Goal: Task Accomplishment & Management: Manage account settings

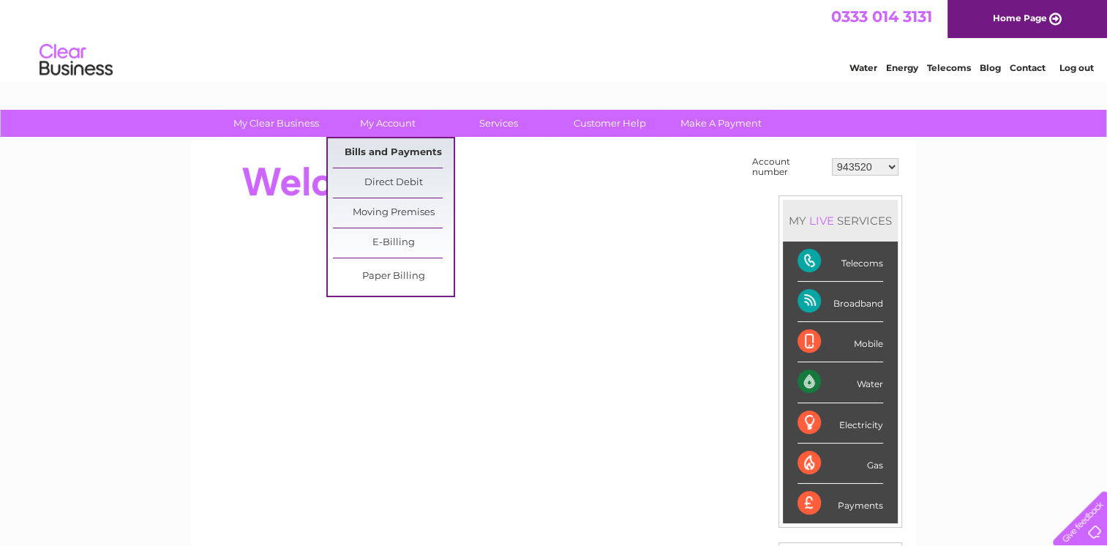
click at [422, 146] on link "Bills and Payments" at bounding box center [393, 152] width 121 height 29
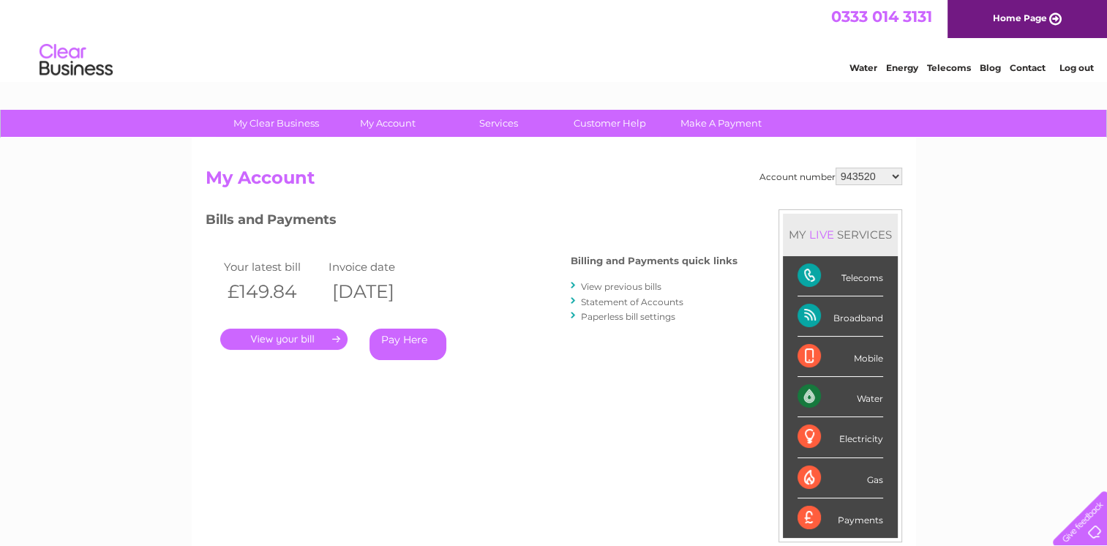
click at [312, 347] on link "." at bounding box center [283, 338] width 127 height 21
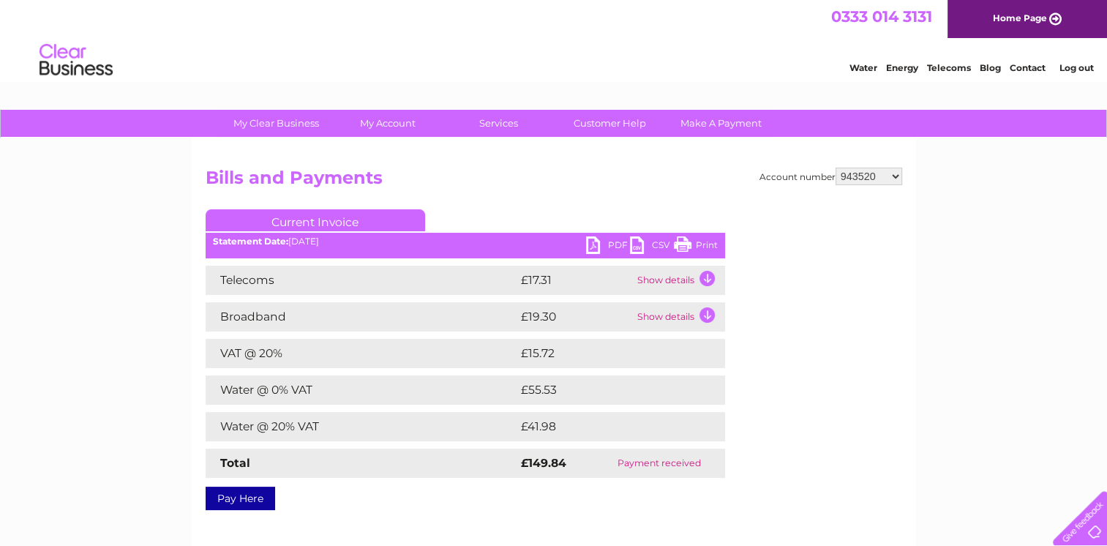
click at [605, 249] on link "PDF" at bounding box center [608, 246] width 44 height 21
click at [893, 173] on select "943520 972901 30275358" at bounding box center [868, 176] width 67 height 18
select select "30275358"
click at [835, 167] on select "943520 972901 30275358" at bounding box center [868, 176] width 67 height 18
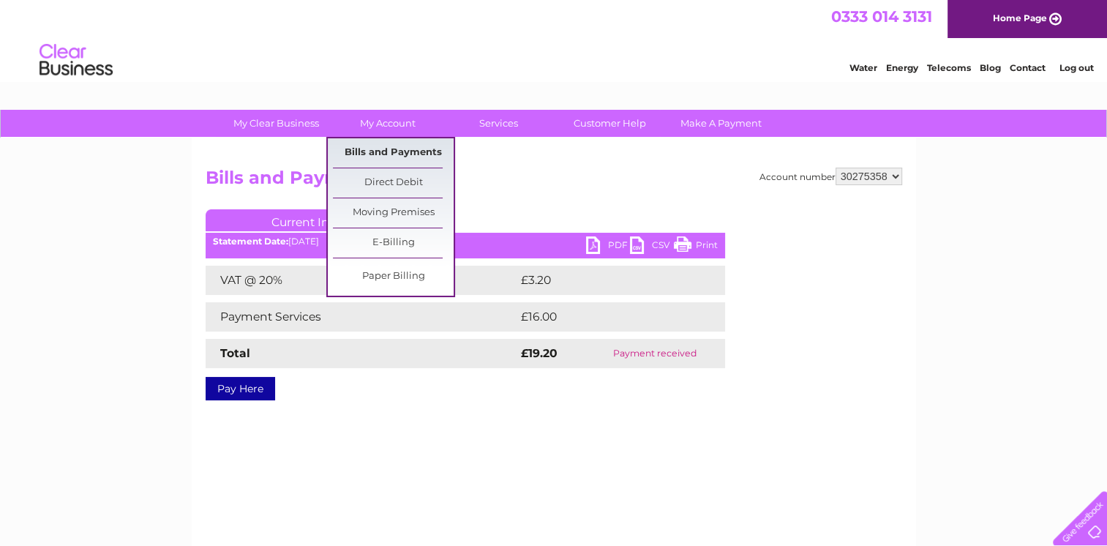
click at [393, 151] on link "Bills and Payments" at bounding box center [393, 152] width 121 height 29
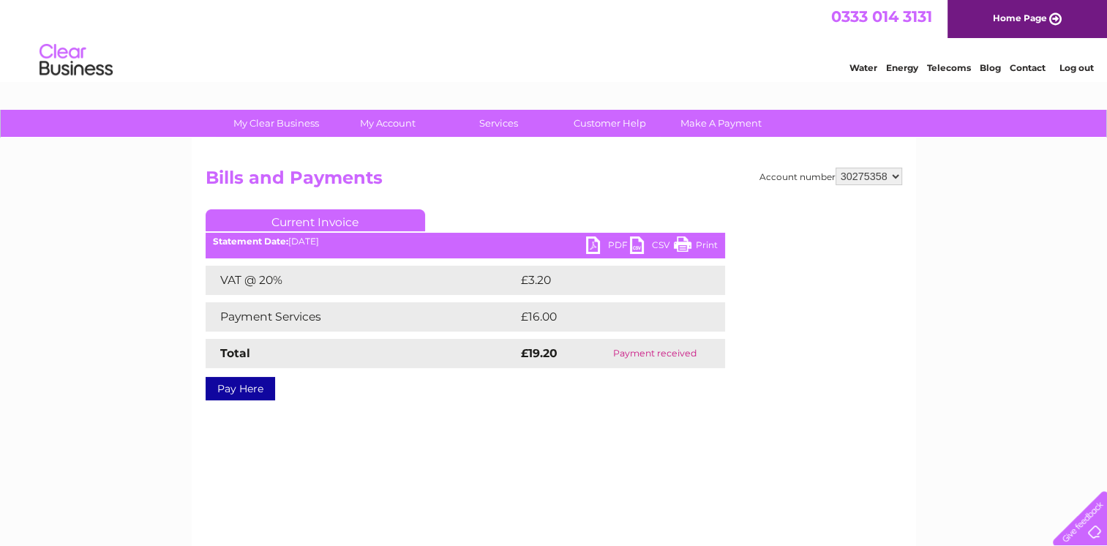
click at [606, 253] on link "PDF" at bounding box center [608, 246] width 44 height 21
